Goal: Task Accomplishment & Management: Manage account settings

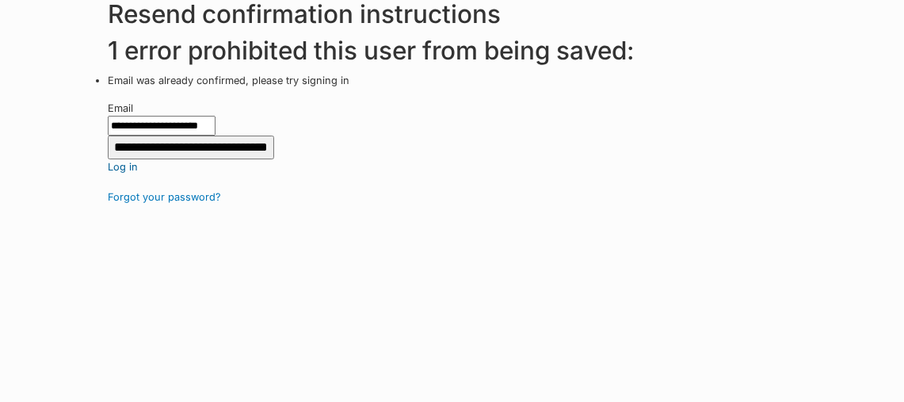
click at [114, 169] on link "Log in" at bounding box center [506, 166] width 797 height 15
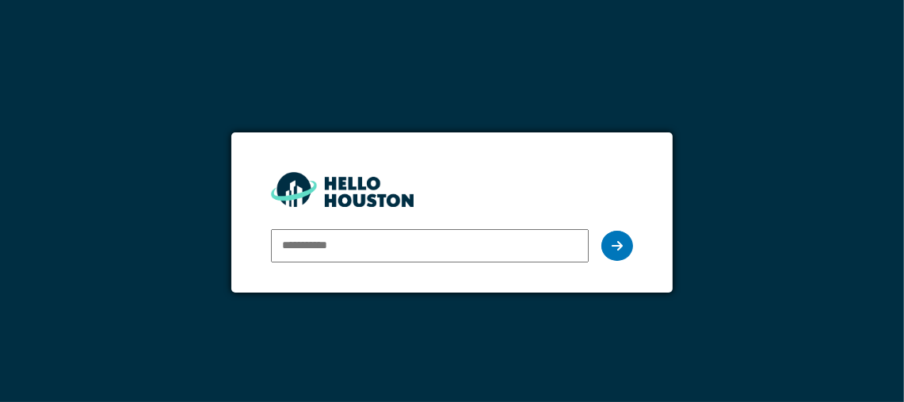
click at [316, 248] on input "email" at bounding box center [430, 245] width 319 height 33
type input "**********"
click at [618, 243] on icon at bounding box center [617, 245] width 11 height 13
